Goal: Task Accomplishment & Management: Manage account settings

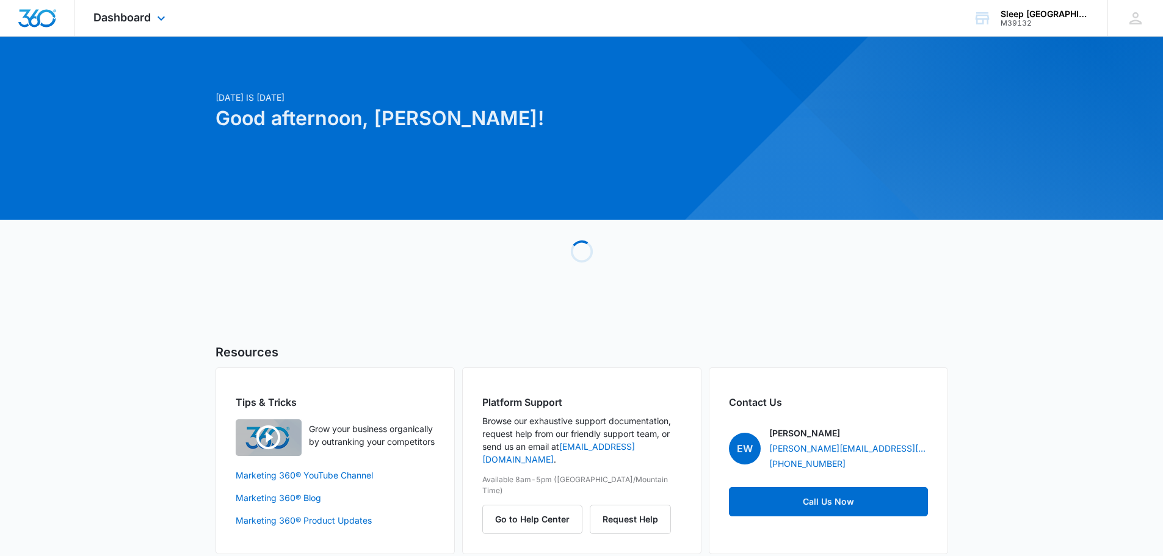
click at [120, 8] on div "Dashboard Apps Reputation Websites Forms CRM Email Social Payments POS Content …" at bounding box center [131, 18] width 112 height 36
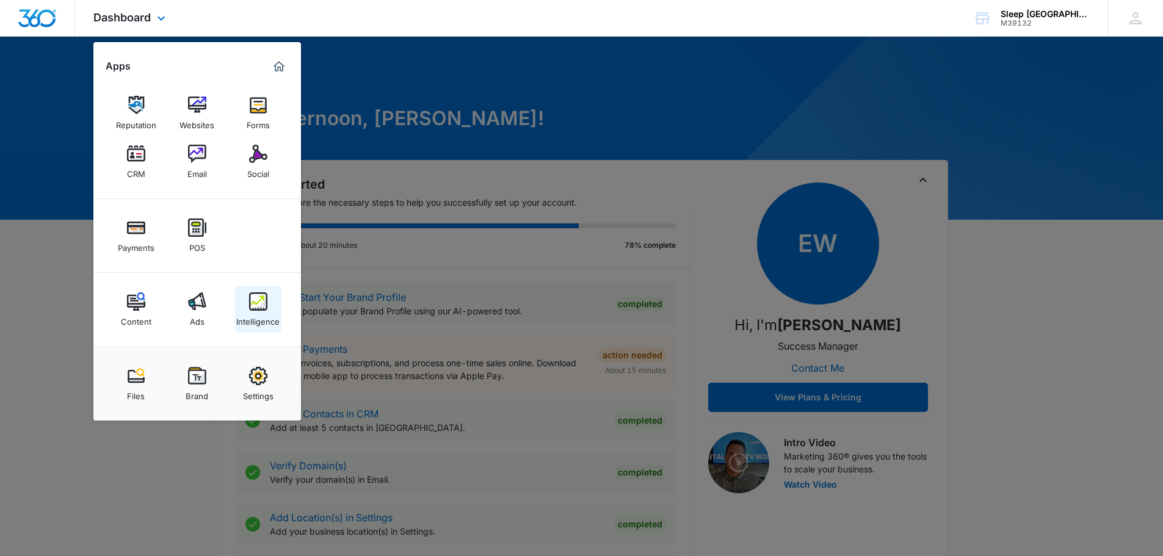
click at [254, 309] on img at bounding box center [258, 301] width 18 height 18
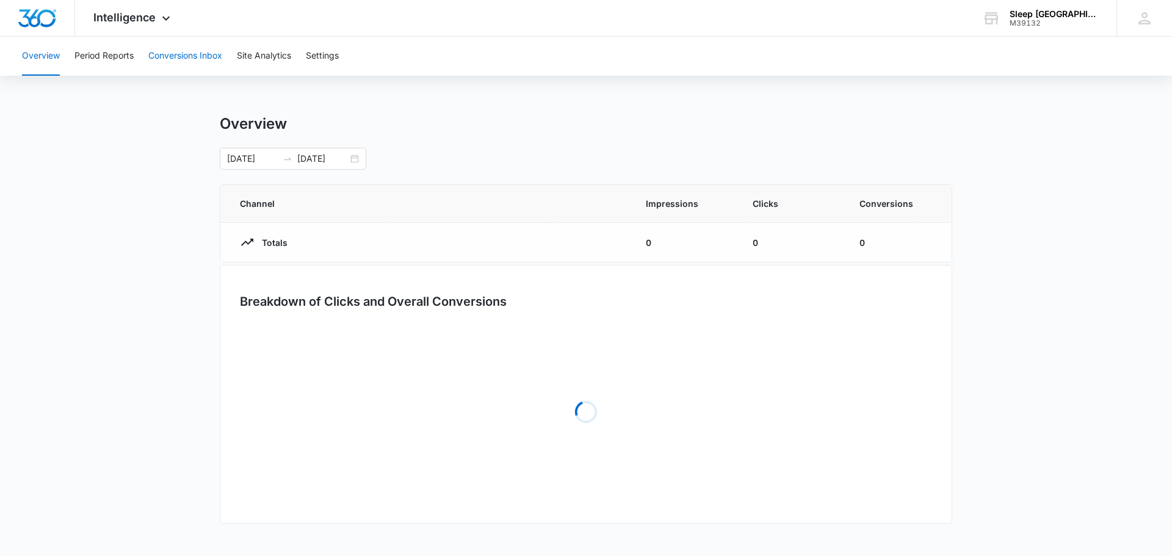
click at [181, 52] on button "Conversions Inbox" at bounding box center [185, 56] width 74 height 39
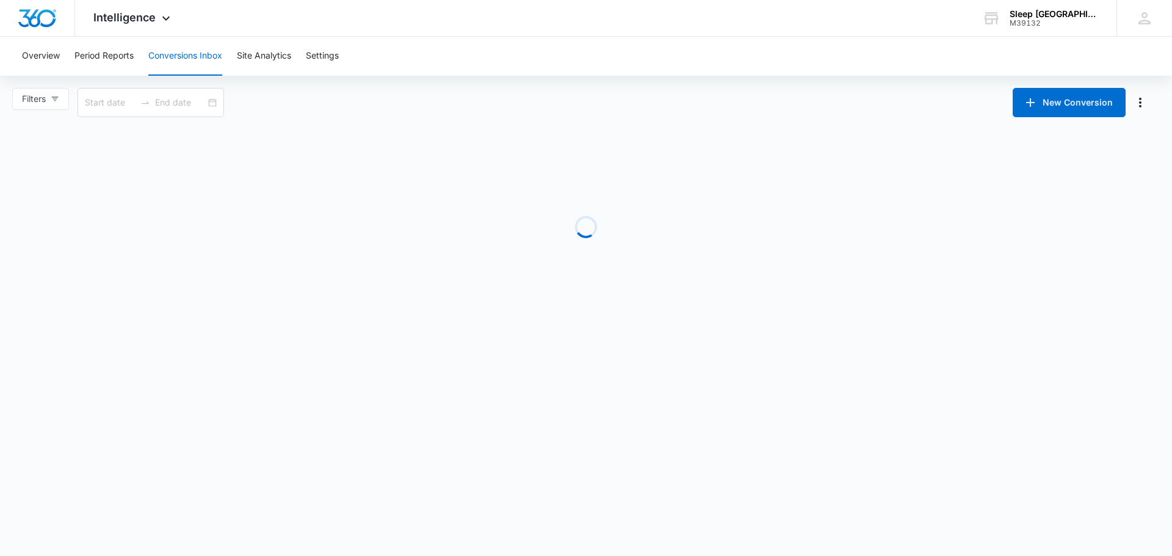
type input "[DATE]"
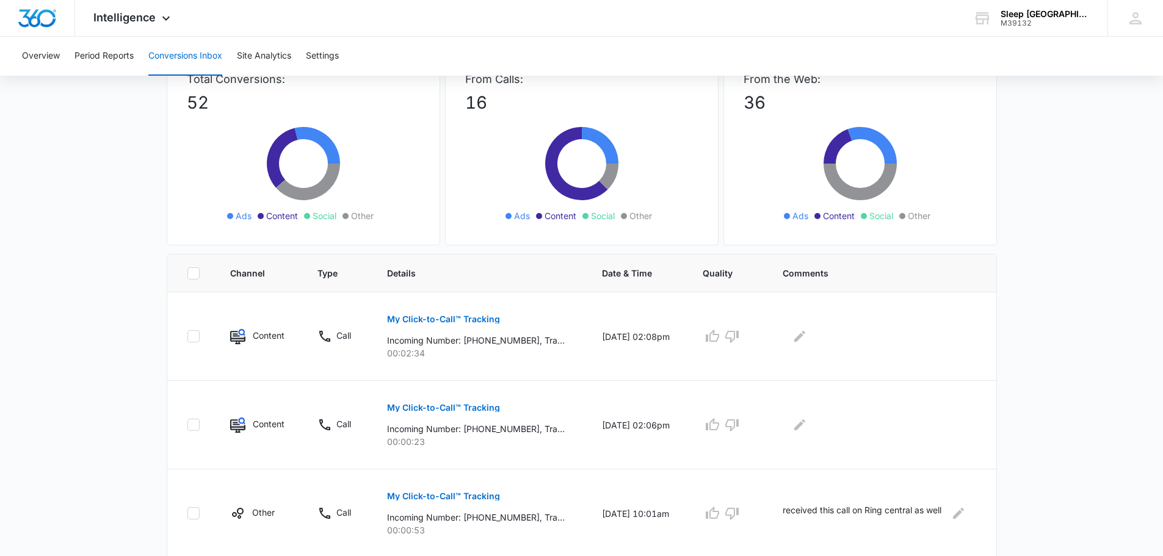
scroll to position [81, 0]
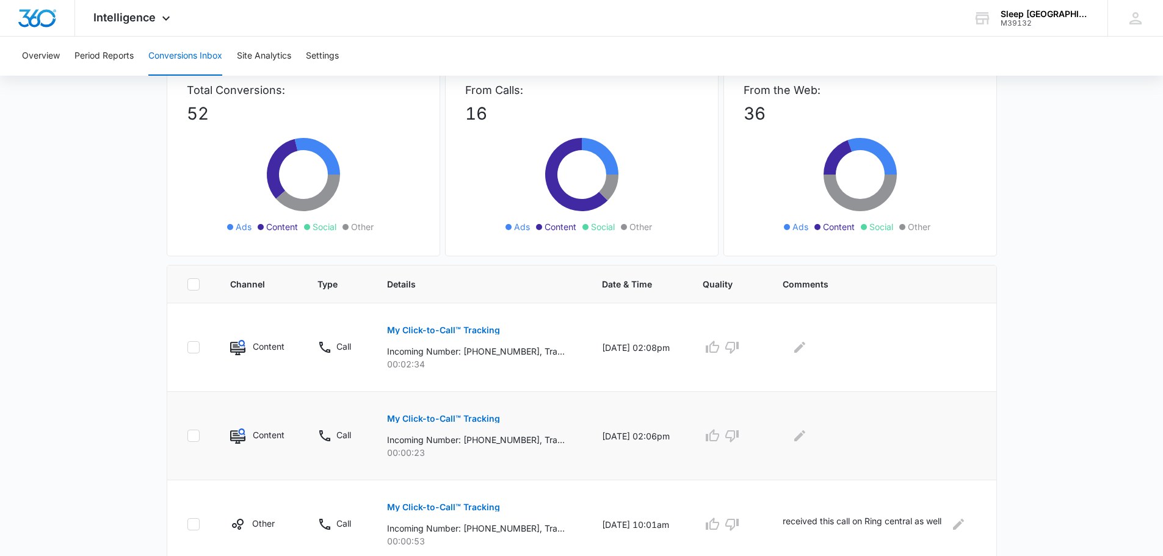
click at [466, 408] on button "My Click-to-Call™ Tracking" at bounding box center [443, 418] width 113 height 29
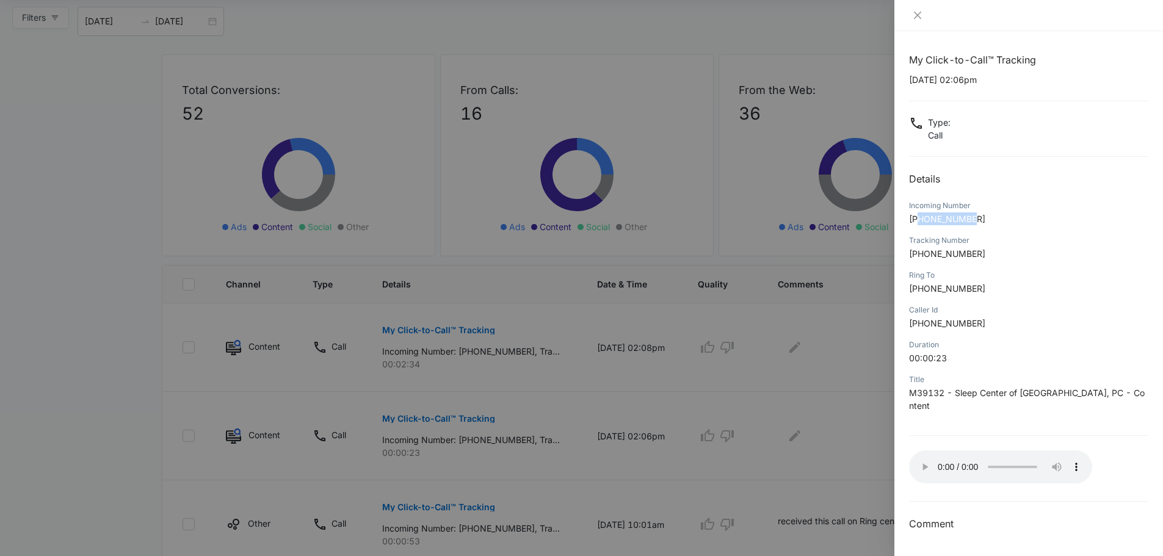
drag, startPoint x: 981, startPoint y: 217, endPoint x: 920, endPoint y: 220, distance: 61.7
click at [920, 220] on p "[PHONE_NUMBER]" at bounding box center [1028, 218] width 239 height 13
copy span "7206881225"
click at [923, 15] on button "Close" at bounding box center [917, 15] width 17 height 11
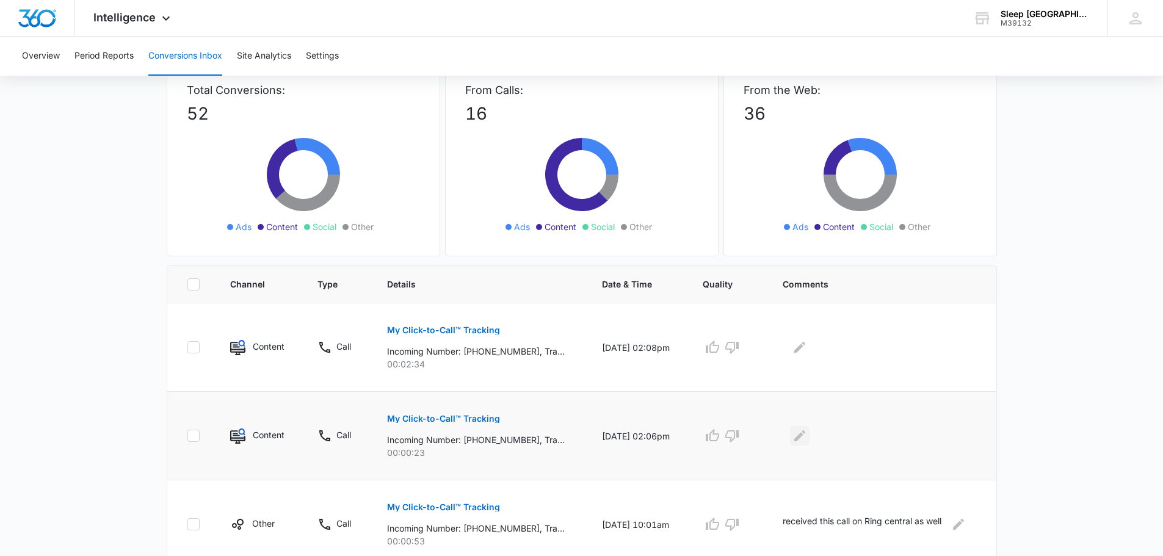
click at [804, 430] on icon "Edit Comments" at bounding box center [799, 435] width 15 height 15
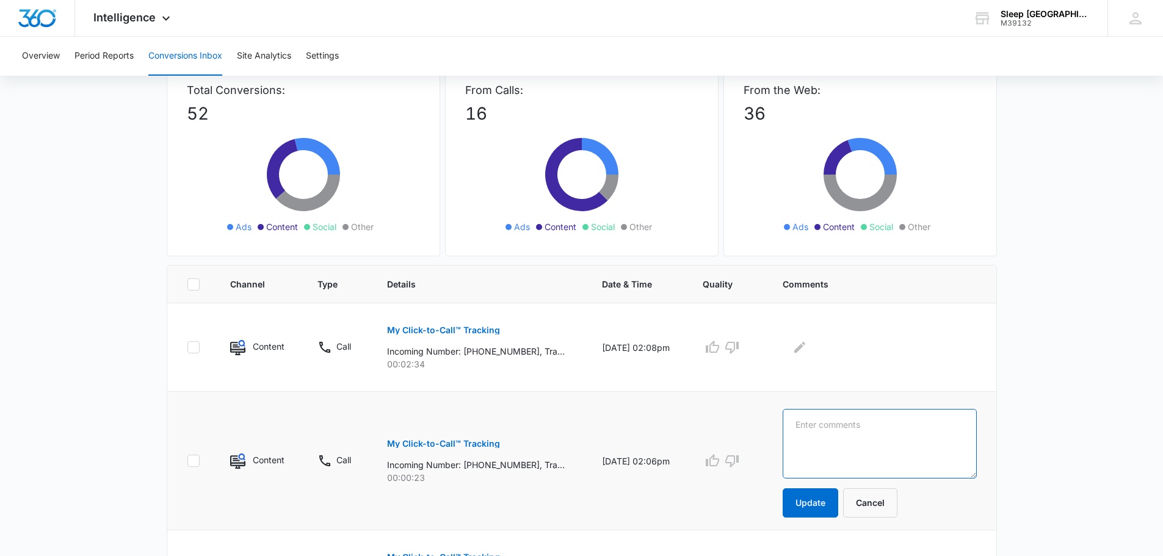
click at [802, 433] on textarea at bounding box center [879, 444] width 194 height 70
type textarea "already took care of patient"
click at [828, 497] on button "Update" at bounding box center [810, 502] width 56 height 29
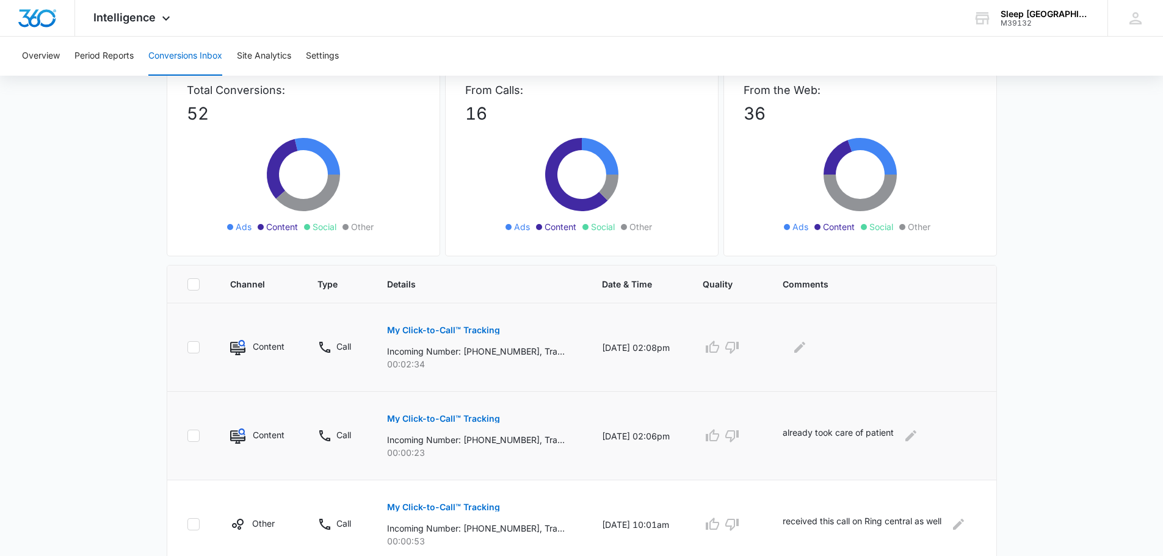
click at [447, 332] on p "My Click-to-Call™ Tracking" at bounding box center [443, 330] width 113 height 9
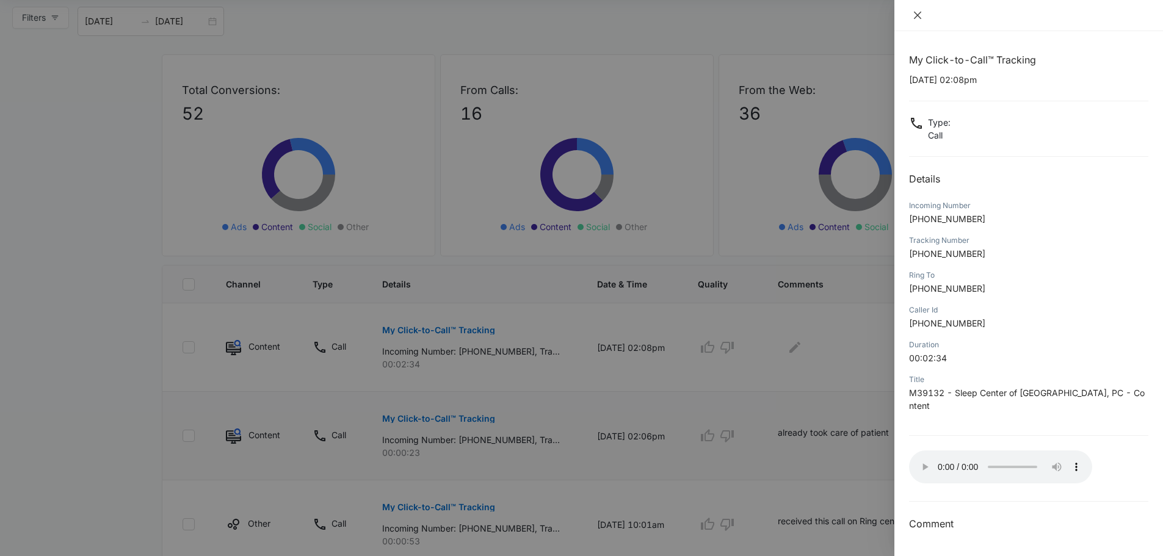
click at [922, 13] on icon "close" at bounding box center [917, 15] width 10 height 10
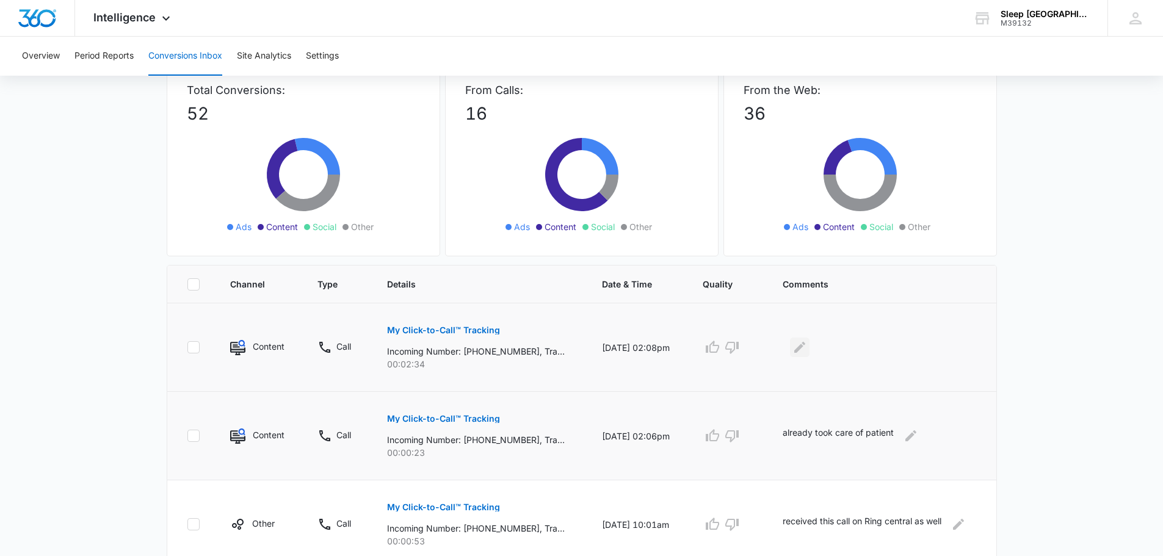
click at [798, 348] on icon "Edit Comments" at bounding box center [799, 347] width 15 height 15
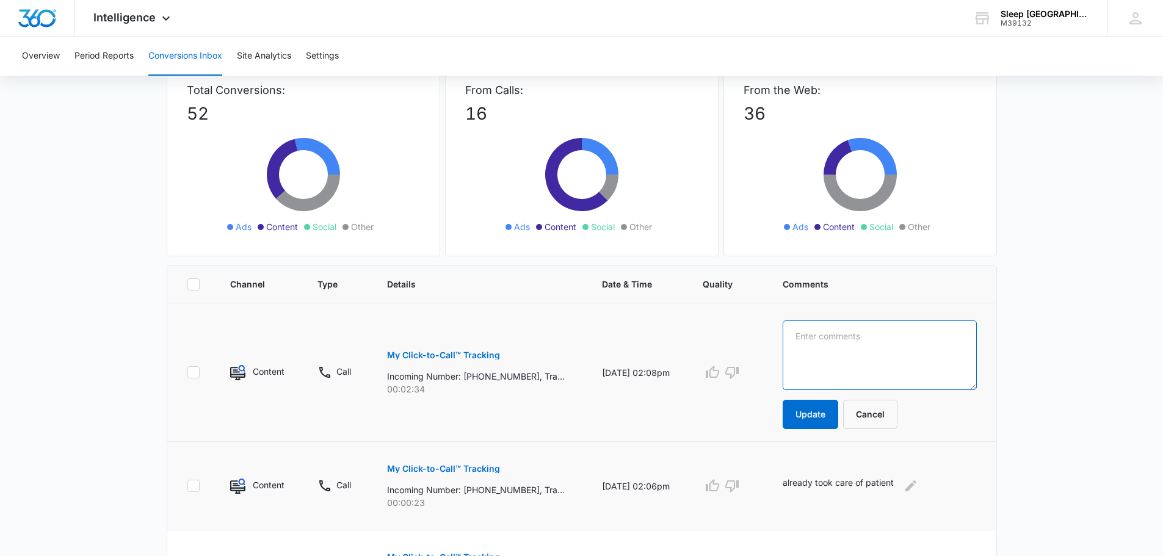
click at [830, 350] on textarea at bounding box center [879, 355] width 194 height 70
type textarea "transcript of a call we already completed"
click at [806, 420] on button "Update" at bounding box center [810, 414] width 56 height 29
